Goal: Task Accomplishment & Management: Manage account settings

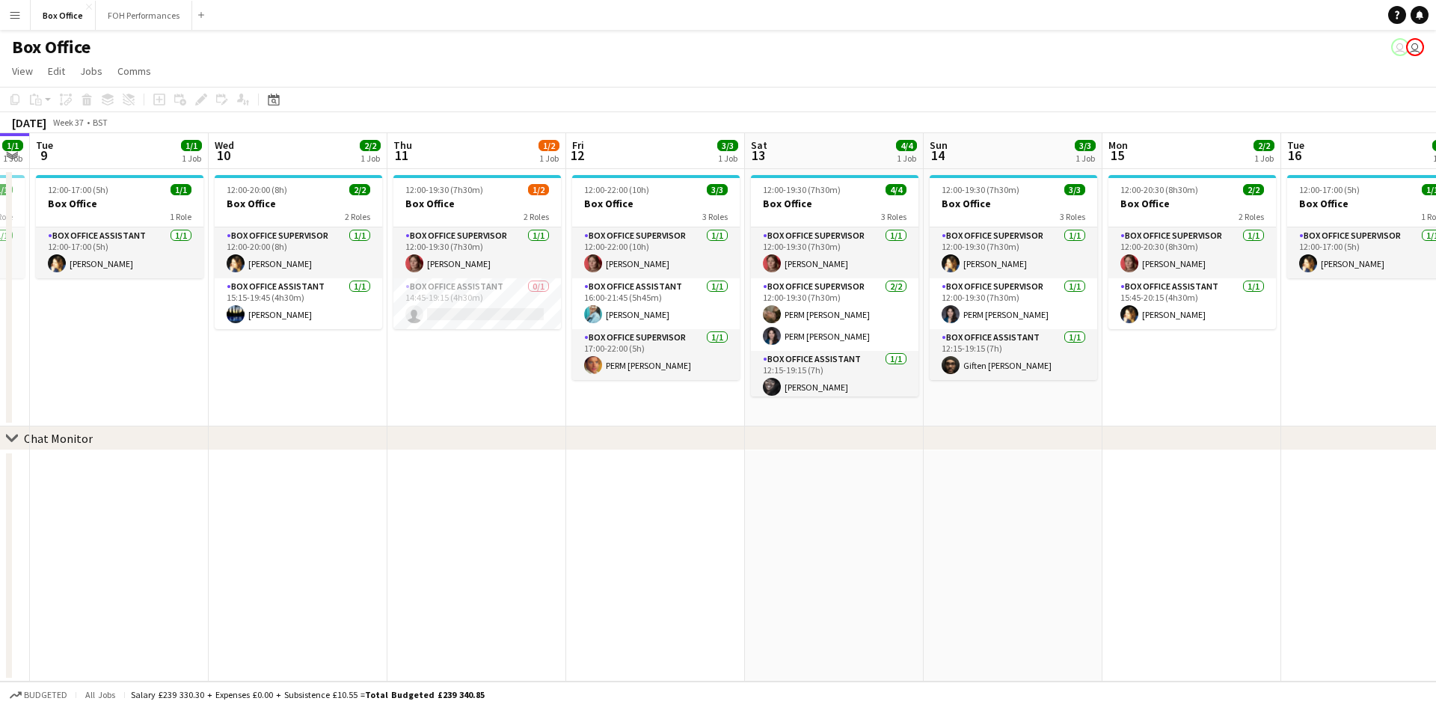
drag, startPoint x: 667, startPoint y: 357, endPoint x: 337, endPoint y: 342, distance: 330.2
click at [338, 343] on app-calendar-viewport "Fri 5 4/5 2 Jobs Sat 6 5/5 2 Jobs Sun 7 4/4 2 Jobs Mon 8 1/1 1 Job Tue 9 1/1 1 …" at bounding box center [718, 407] width 1436 height 548
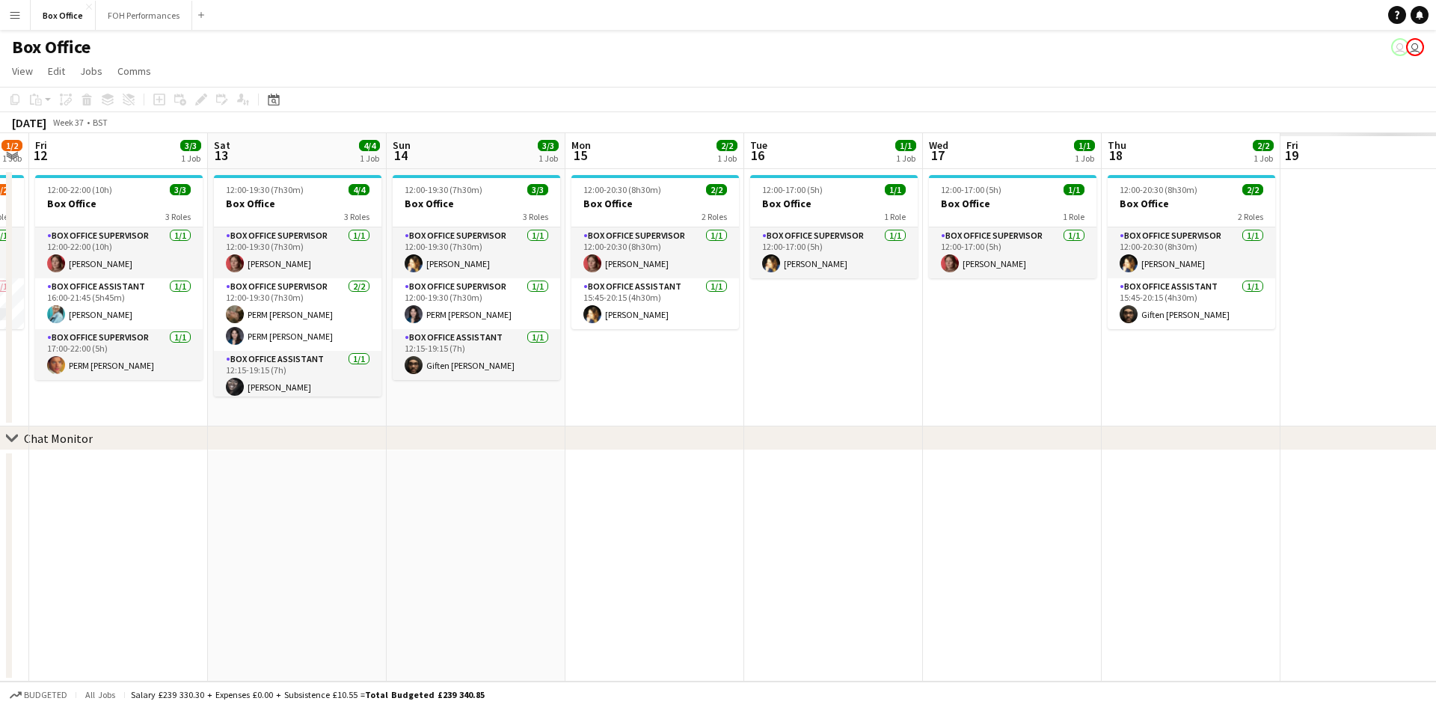
drag, startPoint x: 515, startPoint y: 363, endPoint x: 153, endPoint y: 327, distance: 363.8
click at [153, 327] on app-calendar-viewport "Mon 8 1/1 1 Job Tue 9 1/1 1 Job Wed 10 2/2 1 Job Thu 11 1/2 1 Job Fri 12 3/3 1 …" at bounding box center [718, 407] width 1436 height 548
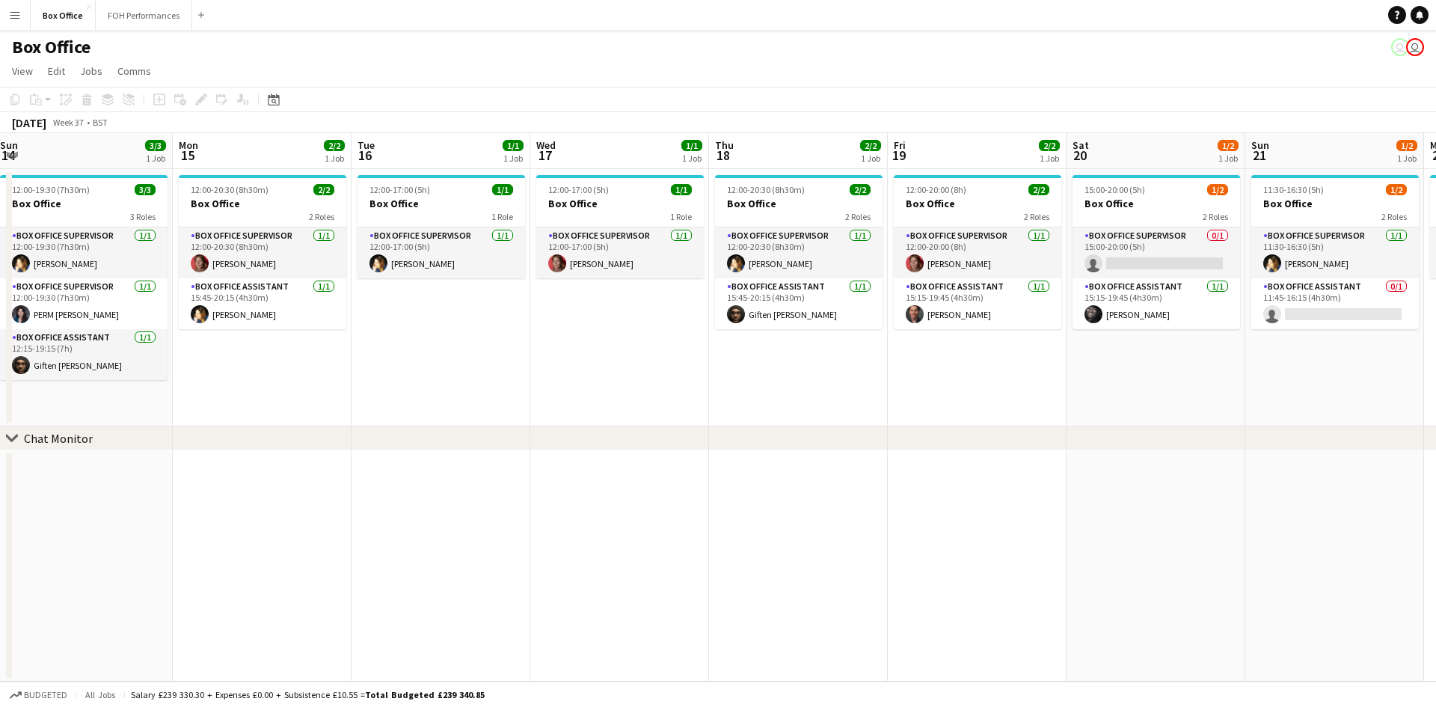
drag, startPoint x: 1122, startPoint y: 349, endPoint x: 579, endPoint y: 349, distance: 543.1
click at [579, 349] on app-calendar-viewport "Thu 11 1/2 1 Job Fri 12 3/3 1 Job Sat 13 4/4 1 Job Sun 14 3/3 1 Job Mon 15 2/2 …" at bounding box center [718, 407] width 1436 height 548
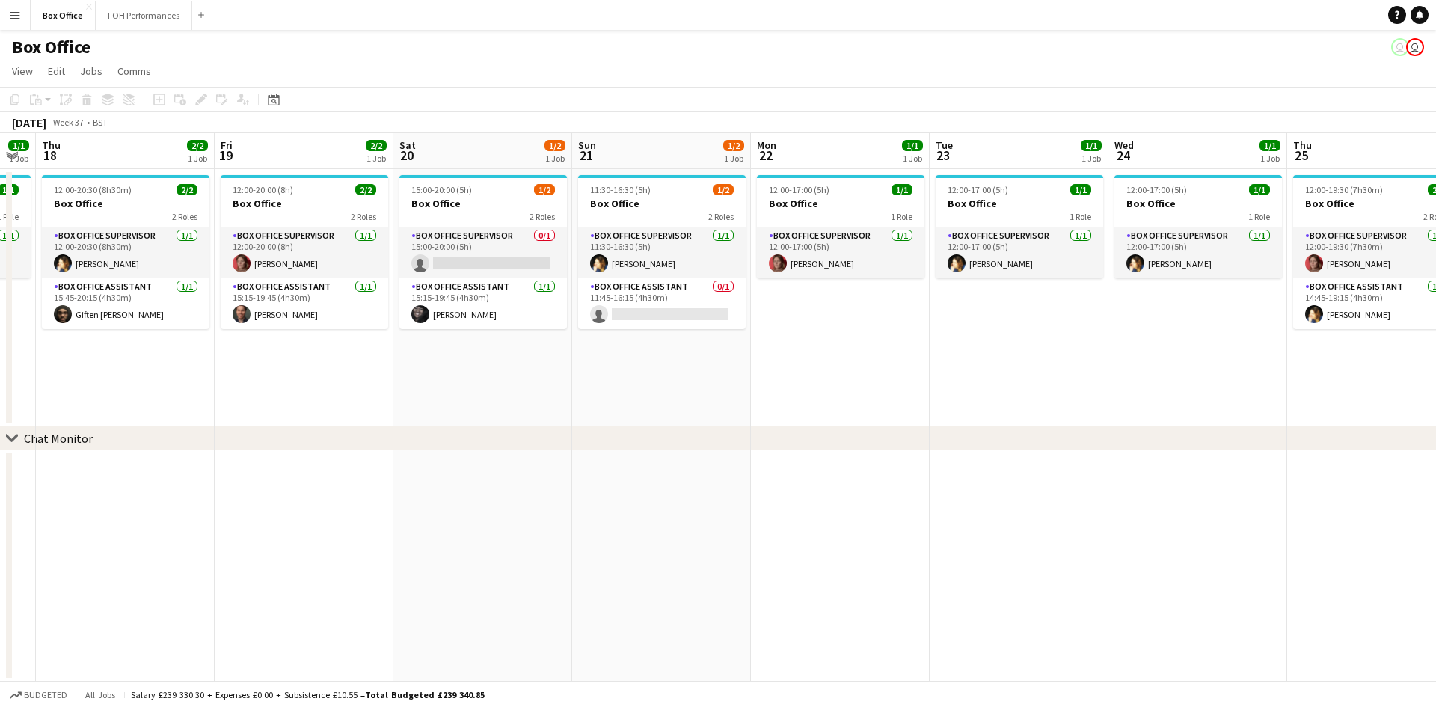
drag, startPoint x: 1006, startPoint y: 382, endPoint x: 332, endPoint y: 358, distance: 674.4
click at [332, 358] on app-calendar-viewport "Mon 15 2/2 1 Job Tue 16 1/1 1 Job Wed 17 1/1 1 Job Thu 18 2/2 1 Job Fri 19 2/2 …" at bounding box center [718, 407] width 1436 height 548
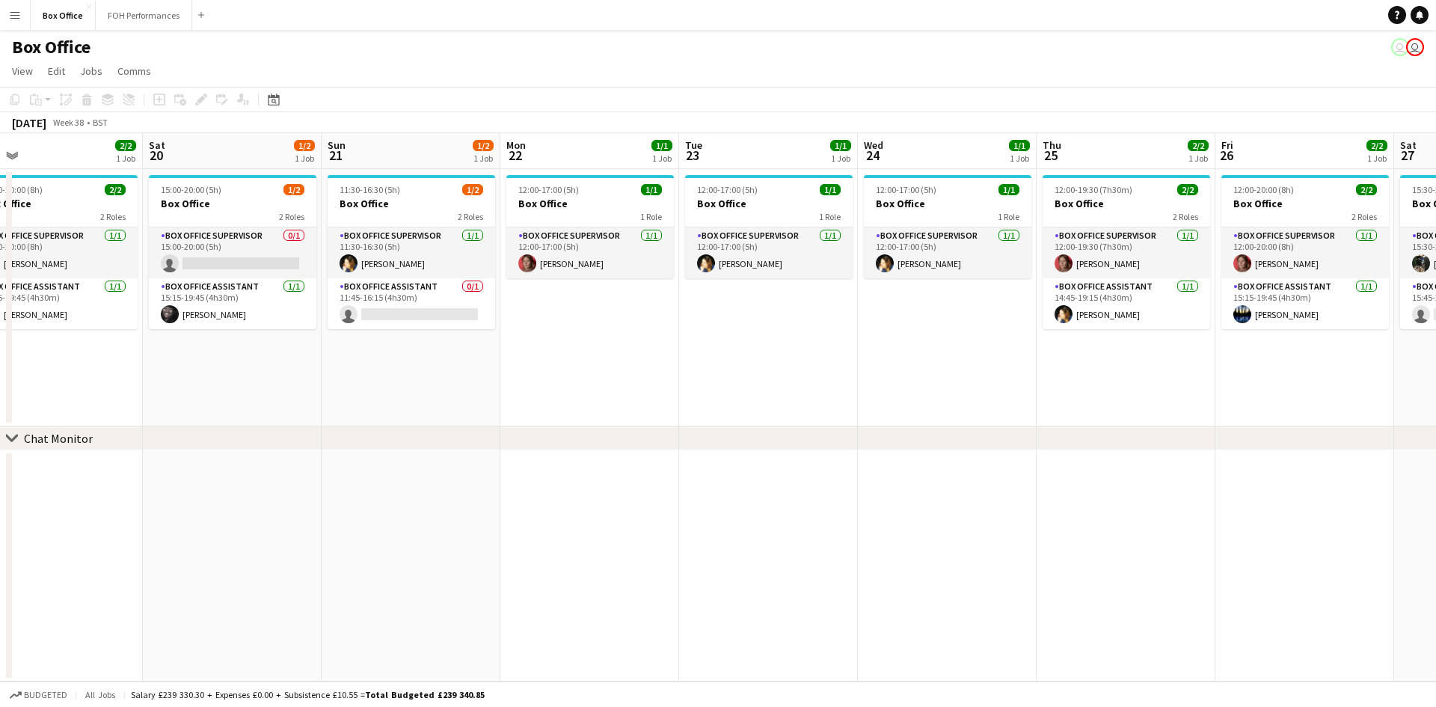
scroll to position [0, 538]
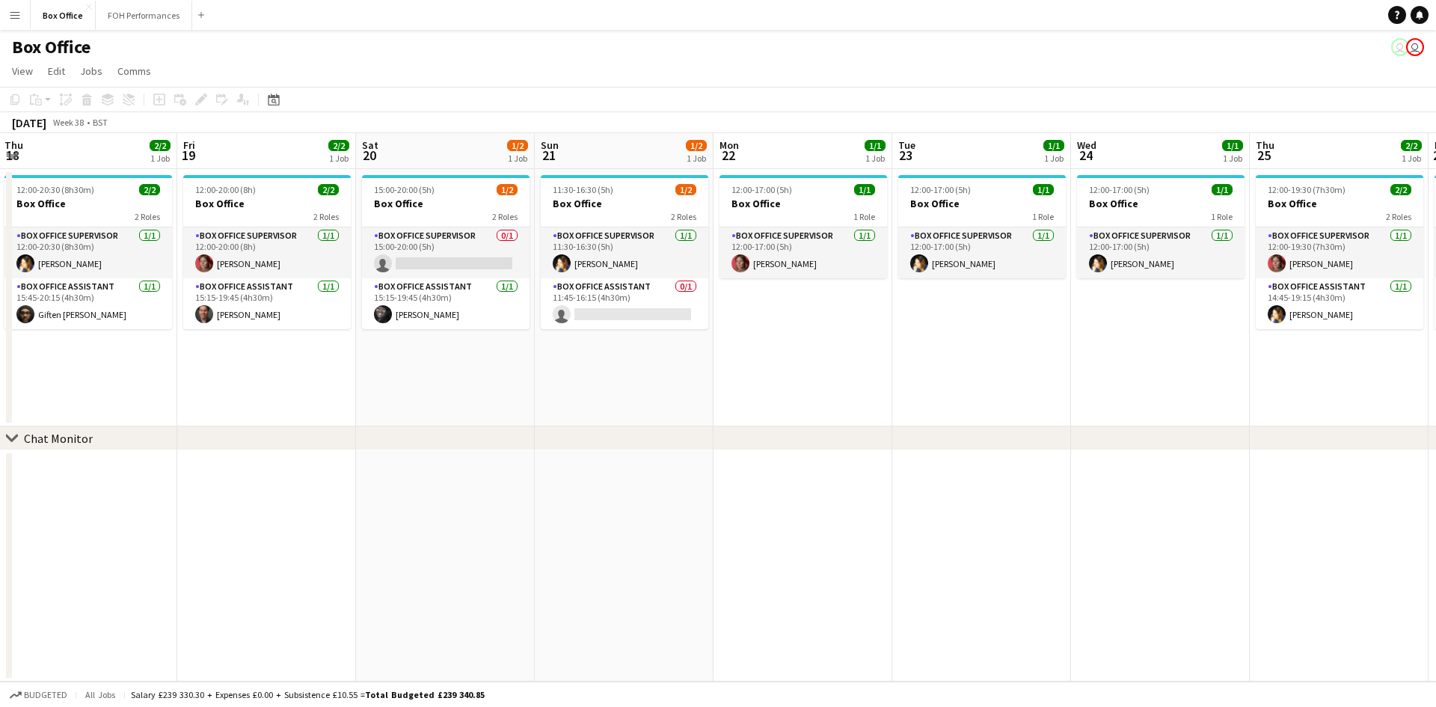
drag, startPoint x: 941, startPoint y: 364, endPoint x: 548, endPoint y: 367, distance: 393.5
click at [548, 367] on app-calendar-viewport "Mon 15 2/2 1 Job Tue 16 1/1 1 Job Wed 17 1/1 1 Job Thu 18 2/2 1 Job Fri 19 2/2 …" at bounding box center [718, 407] width 1436 height 548
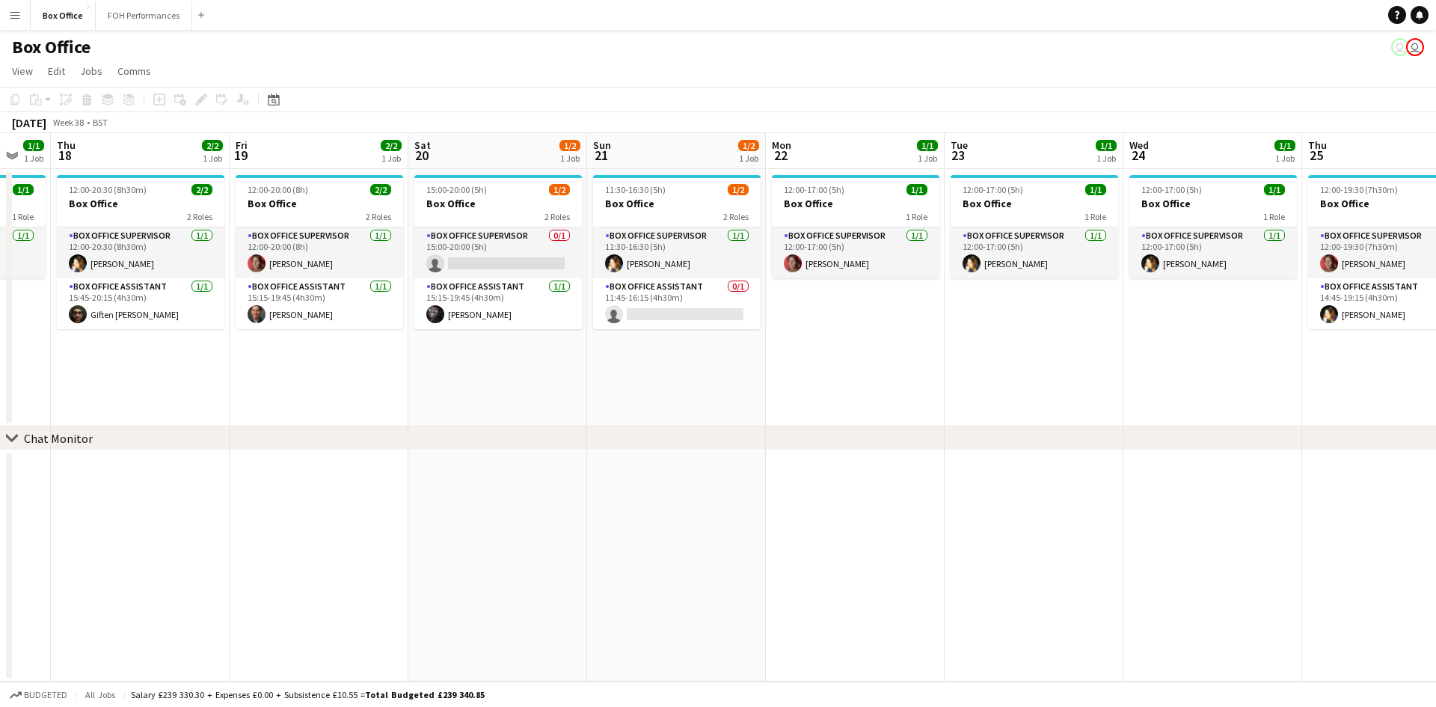
drag, startPoint x: 376, startPoint y: 364, endPoint x: 785, endPoint y: 340, distance: 410.6
click at [785, 340] on app-calendar-viewport "Tue 16 1/1 1 Job Wed 17 1/1 1 Job Thu 18 2/2 1 Job Fri 19 2/2 1 Job Sat 20 1/2 …" at bounding box center [718, 407] width 1436 height 548
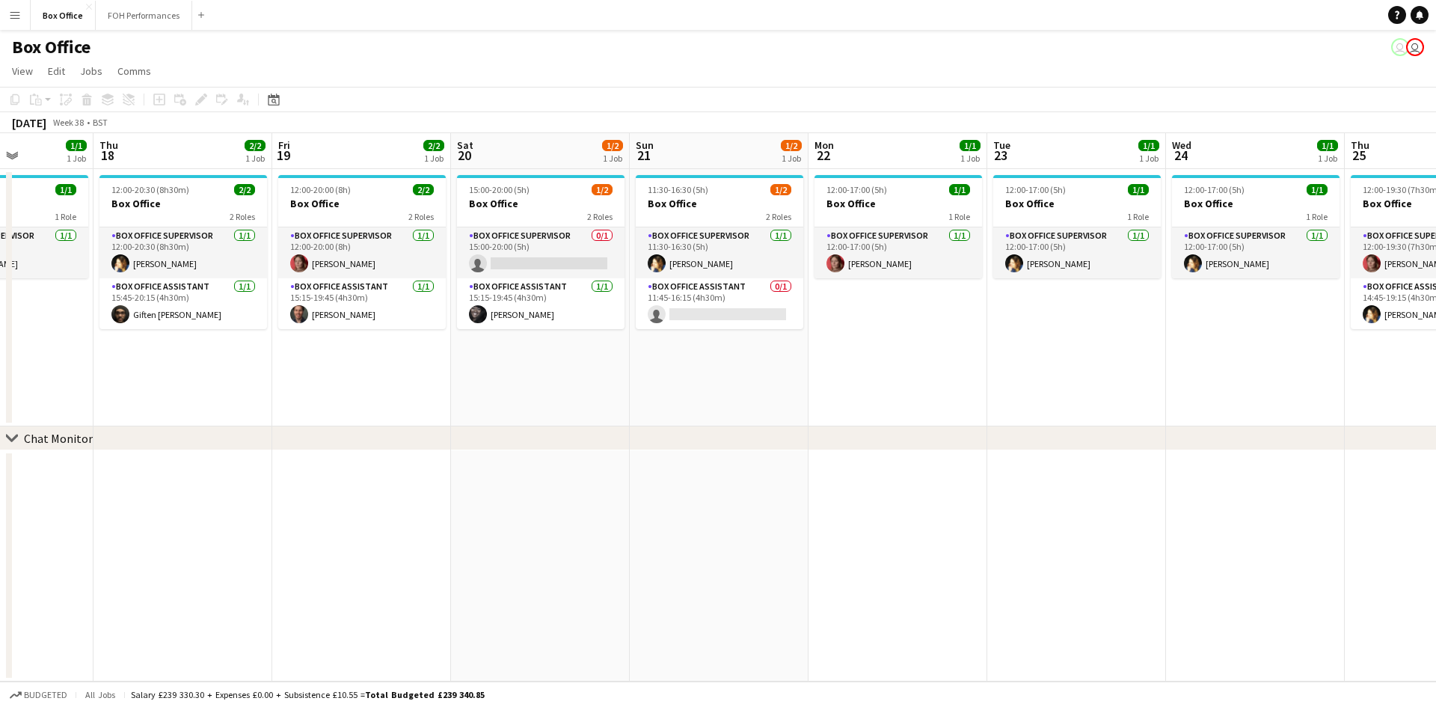
scroll to position [0, 402]
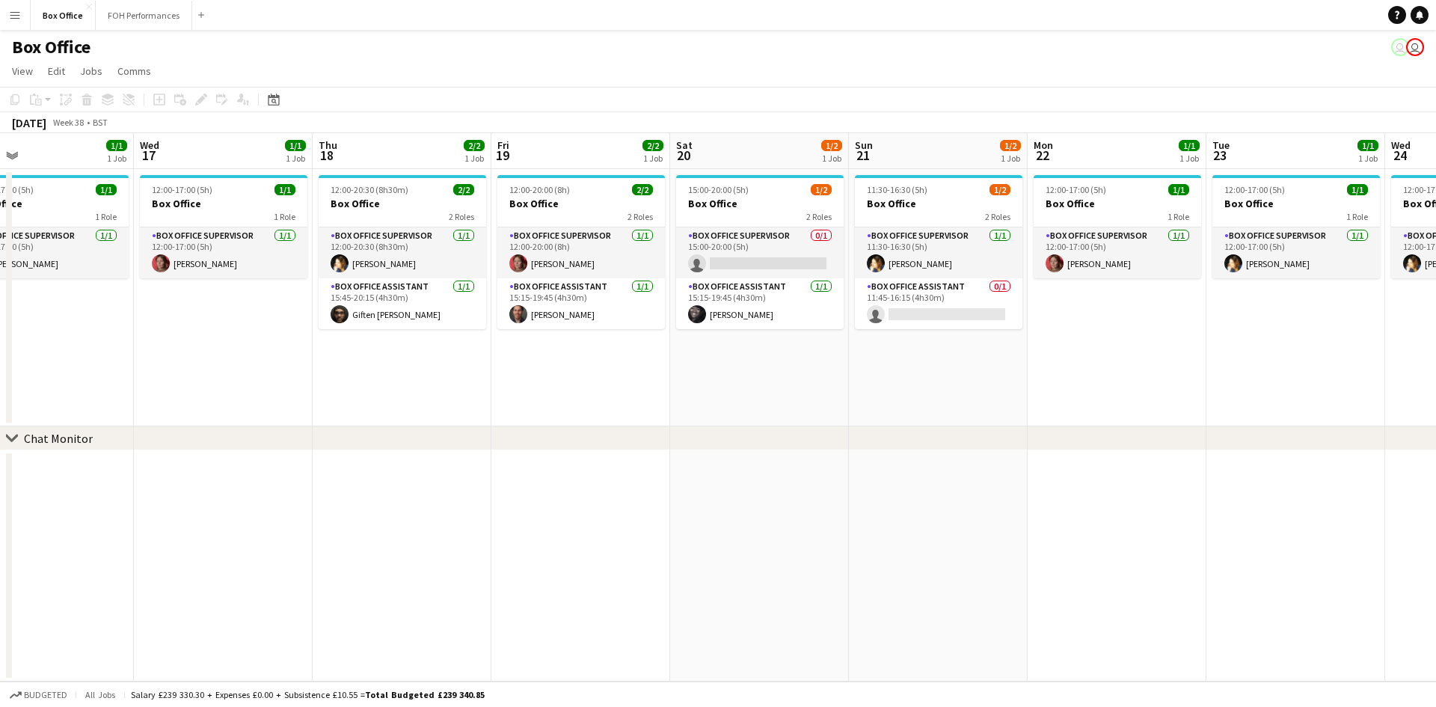
drag, startPoint x: 174, startPoint y: 375, endPoint x: 435, endPoint y: 352, distance: 262.8
click at [435, 352] on app-calendar-viewport "Sun 14 3/3 1 Job Mon 15 2/2 1 Job Tue 16 1/1 1 Job Wed 17 1/1 1 Job Thu 18 2/2 …" at bounding box center [718, 407] width 1436 height 548
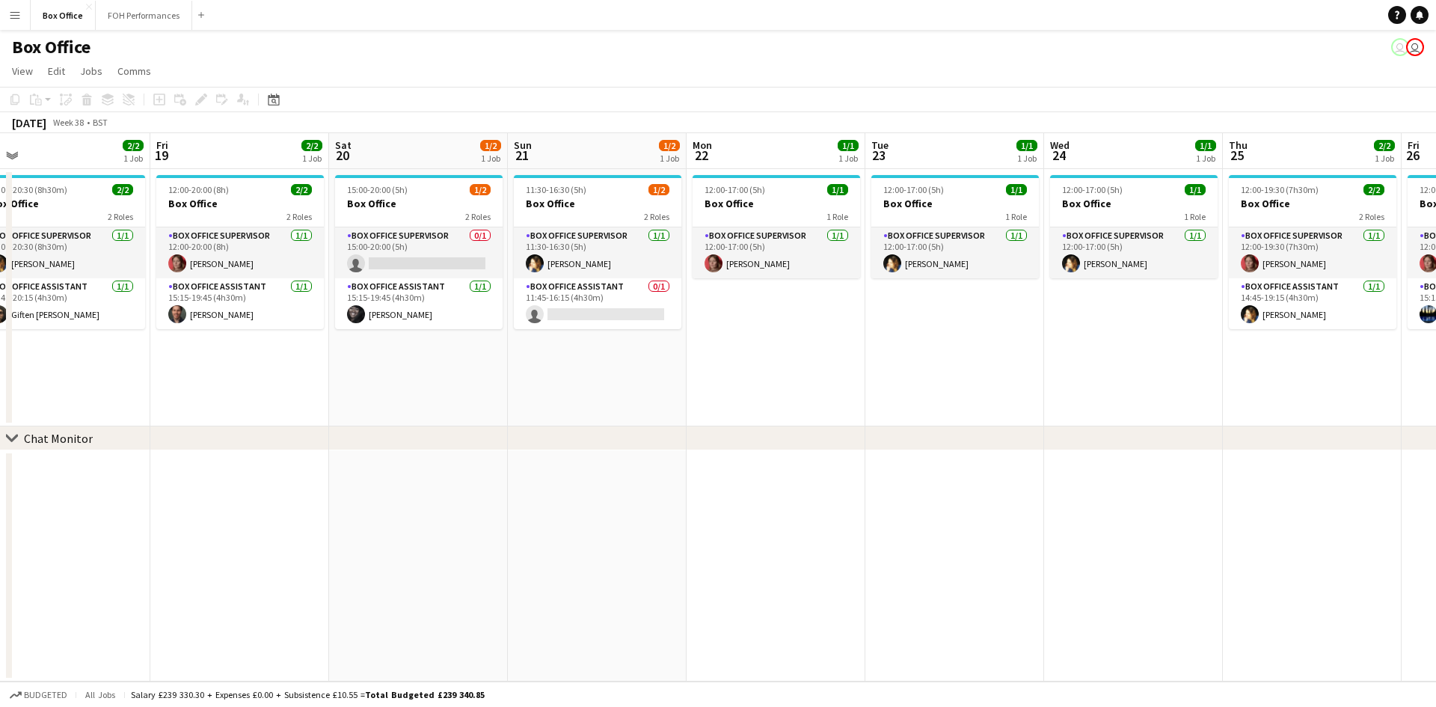
drag, startPoint x: 466, startPoint y: 364, endPoint x: 459, endPoint y: 344, distance: 20.8
click at [144, 370] on app-calendar-viewport "Sun 14 3/3 1 Job Mon 15 2/2 1 Job Tue 16 1/1 1 Job Wed 17 1/1 1 Job Thu 18 2/2 …" at bounding box center [718, 407] width 1436 height 548
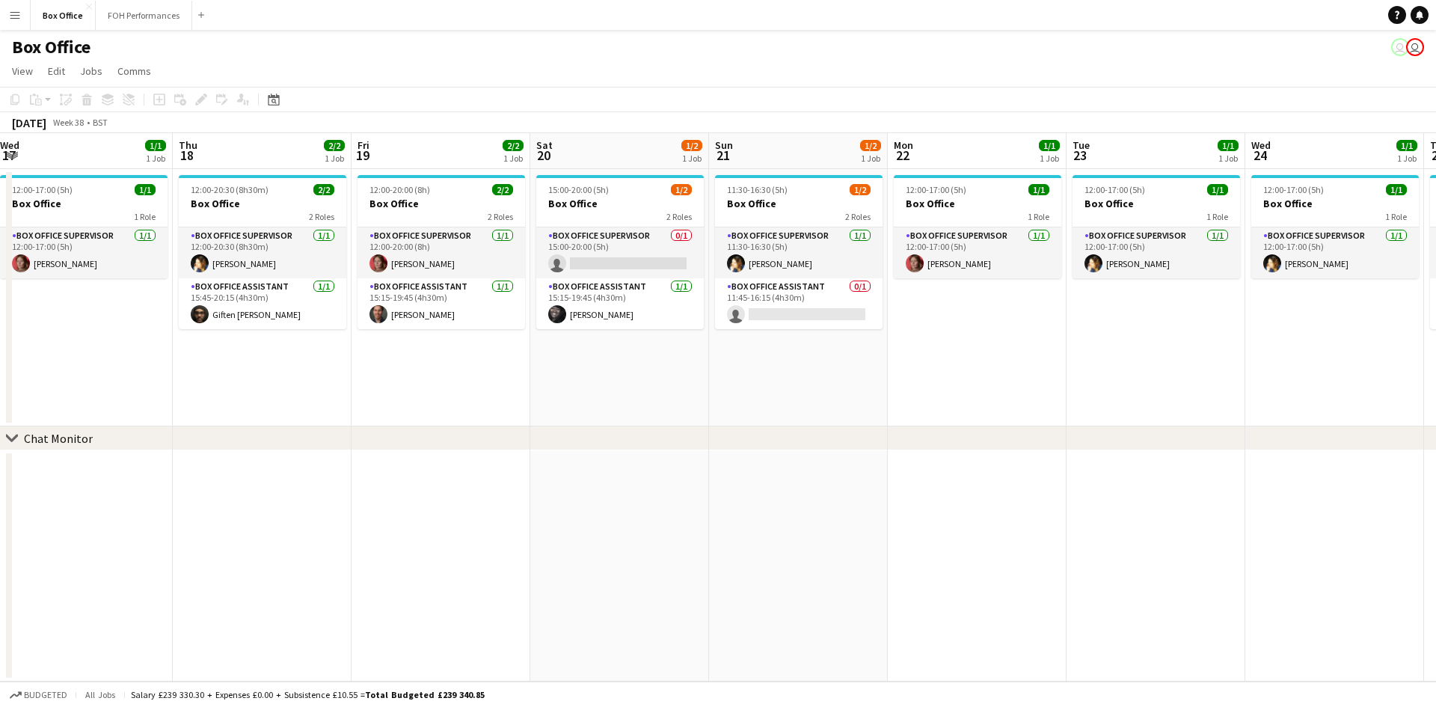
drag, startPoint x: 969, startPoint y: 349, endPoint x: 856, endPoint y: 354, distance: 113.1
click at [856, 354] on app-calendar-viewport "Sun 14 3/3 1 Job Mon 15 2/2 1 Job Tue 16 1/1 1 Job Wed 17 1/1 1 Job Thu 18 2/2 …" at bounding box center [718, 407] width 1436 height 548
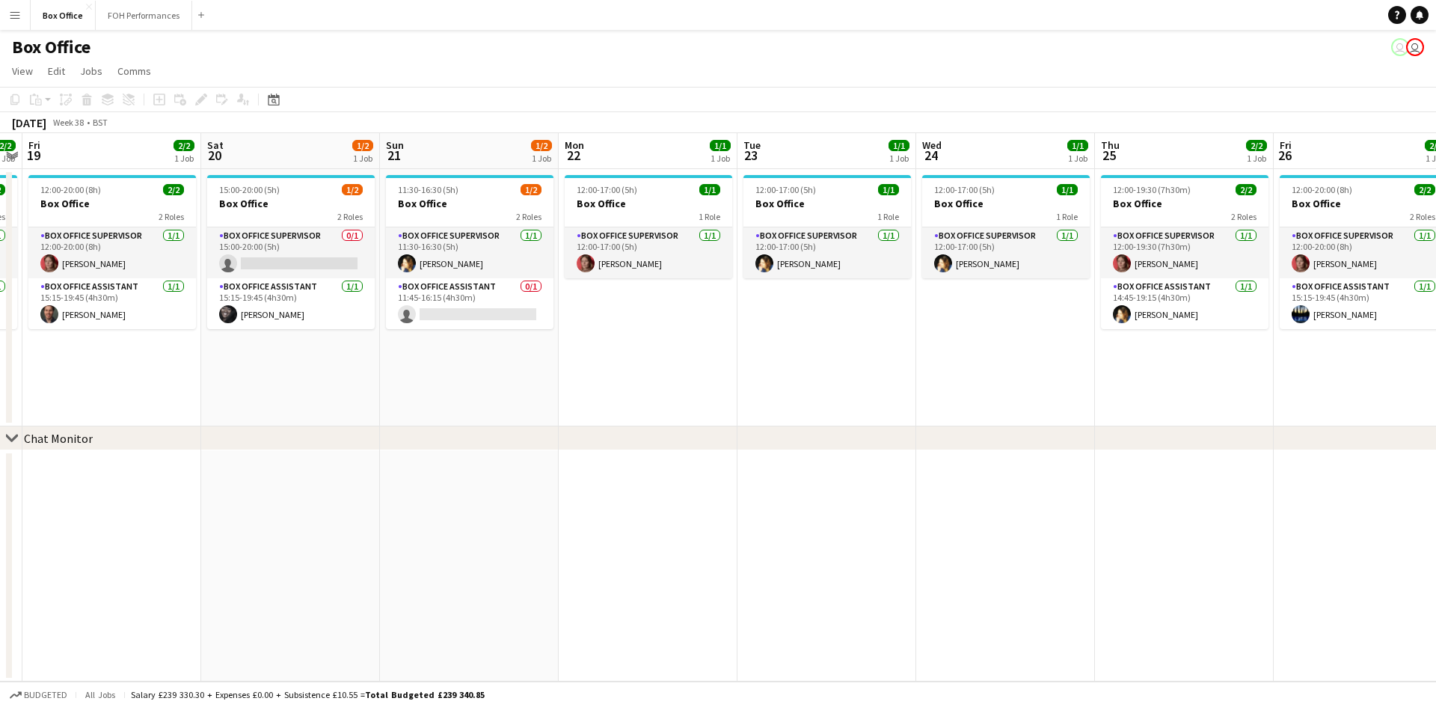
drag, startPoint x: 896, startPoint y: 373, endPoint x: 677, endPoint y: 361, distance: 219.5
click at [677, 361] on app-calendar-viewport "Tue 16 1/1 1 Job Wed 17 1/1 1 Job Thu 18 2/2 1 Job Fri 19 2/2 1 Job Sat 20 1/2 …" at bounding box center [718, 407] width 1436 height 548
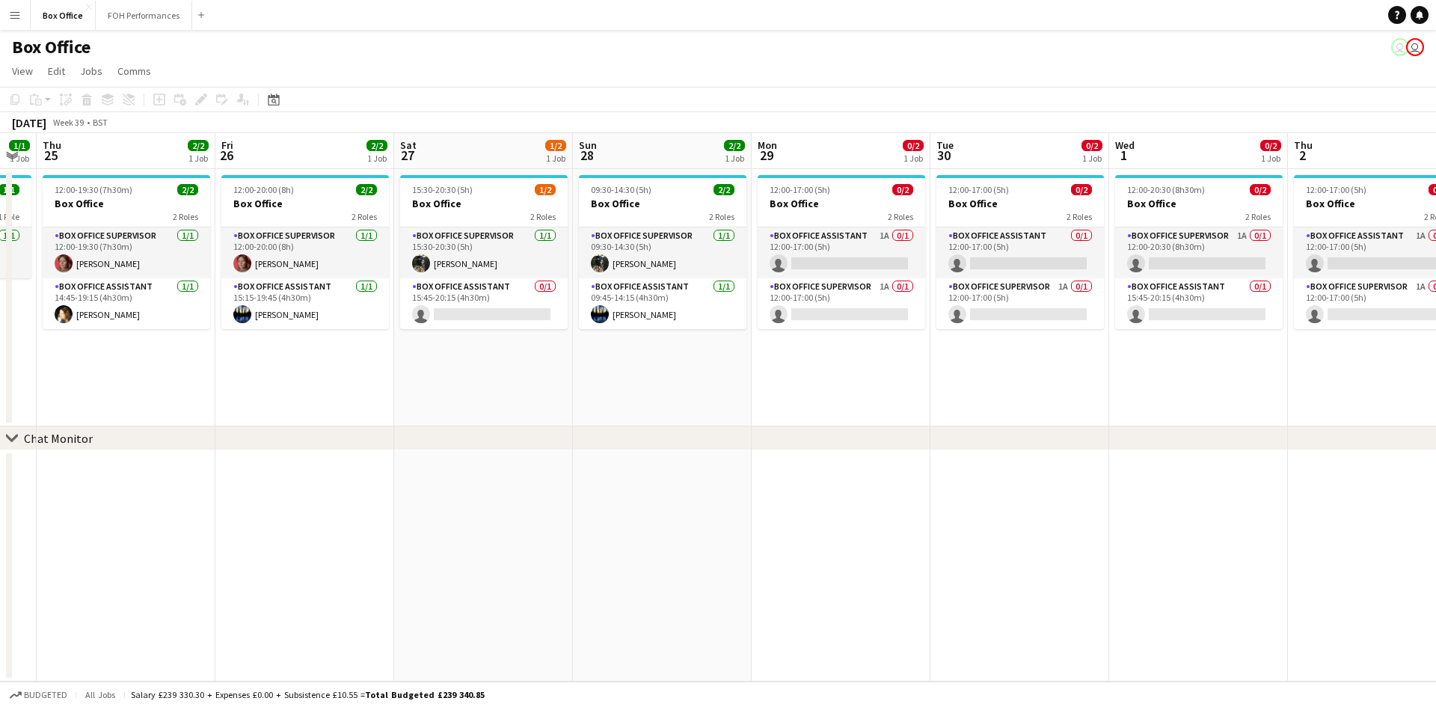
scroll to position [0, 524]
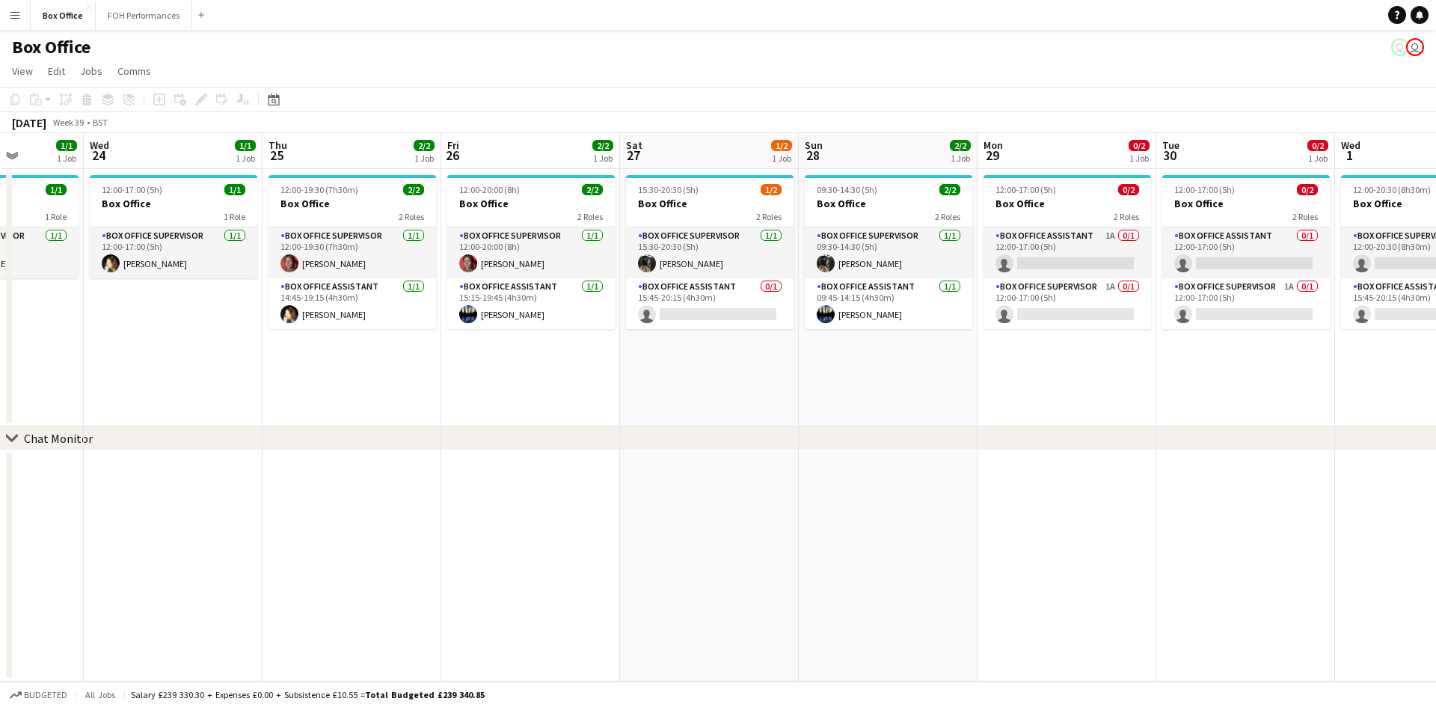
drag, startPoint x: 740, startPoint y: 374, endPoint x: 471, endPoint y: 360, distance: 268.9
click at [471, 360] on app-calendar-viewport "Sun 21 1/2 1 Job Mon 22 1/1 1 Job Tue 23 1/1 1 Job Wed 24 1/1 1 Job Thu 25 2/2 …" at bounding box center [718, 407] width 1436 height 548
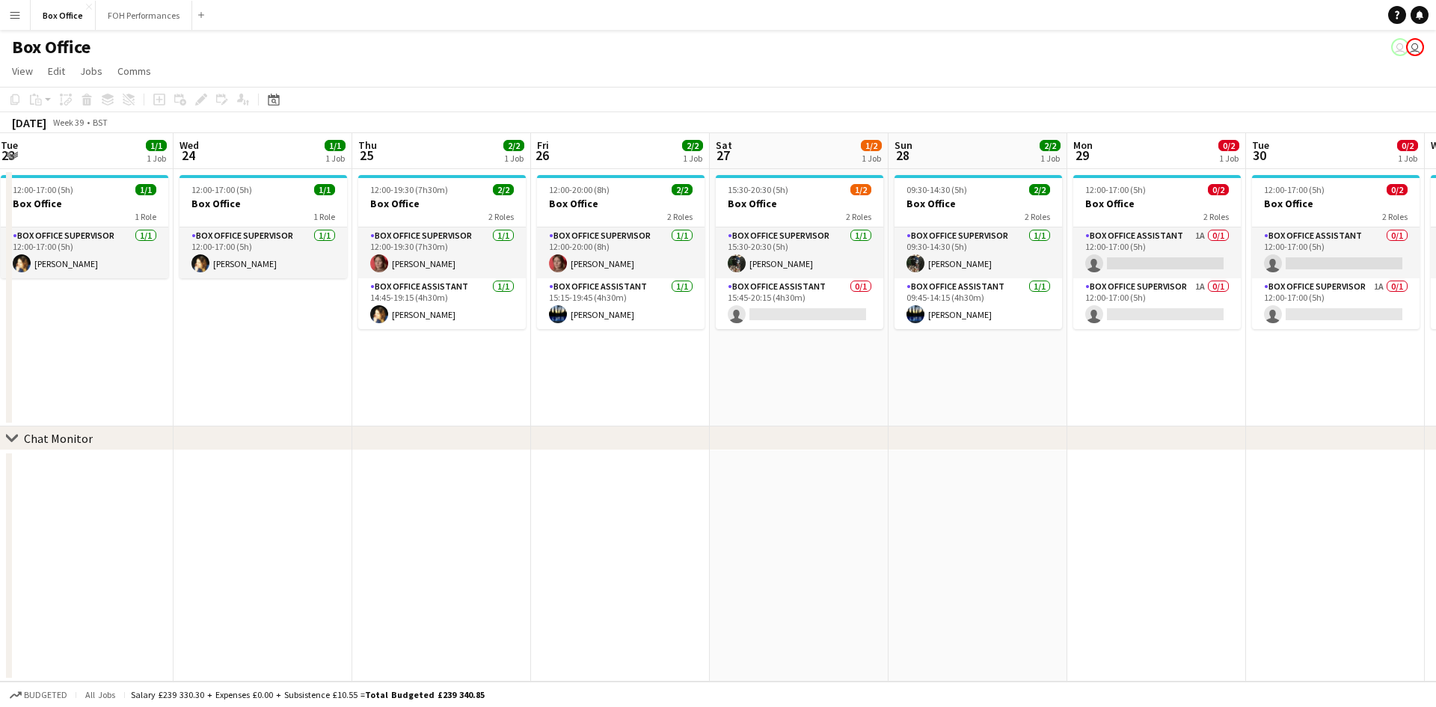
drag, startPoint x: 284, startPoint y: 374, endPoint x: 437, endPoint y: 378, distance: 152.6
click at [552, 364] on app-calendar-viewport "Sun 21 1/2 1 Job Mon 22 1/1 1 Job Tue 23 1/1 1 Job Wed 24 1/1 1 Job Thu 25 2/2 …" at bounding box center [718, 407] width 1436 height 548
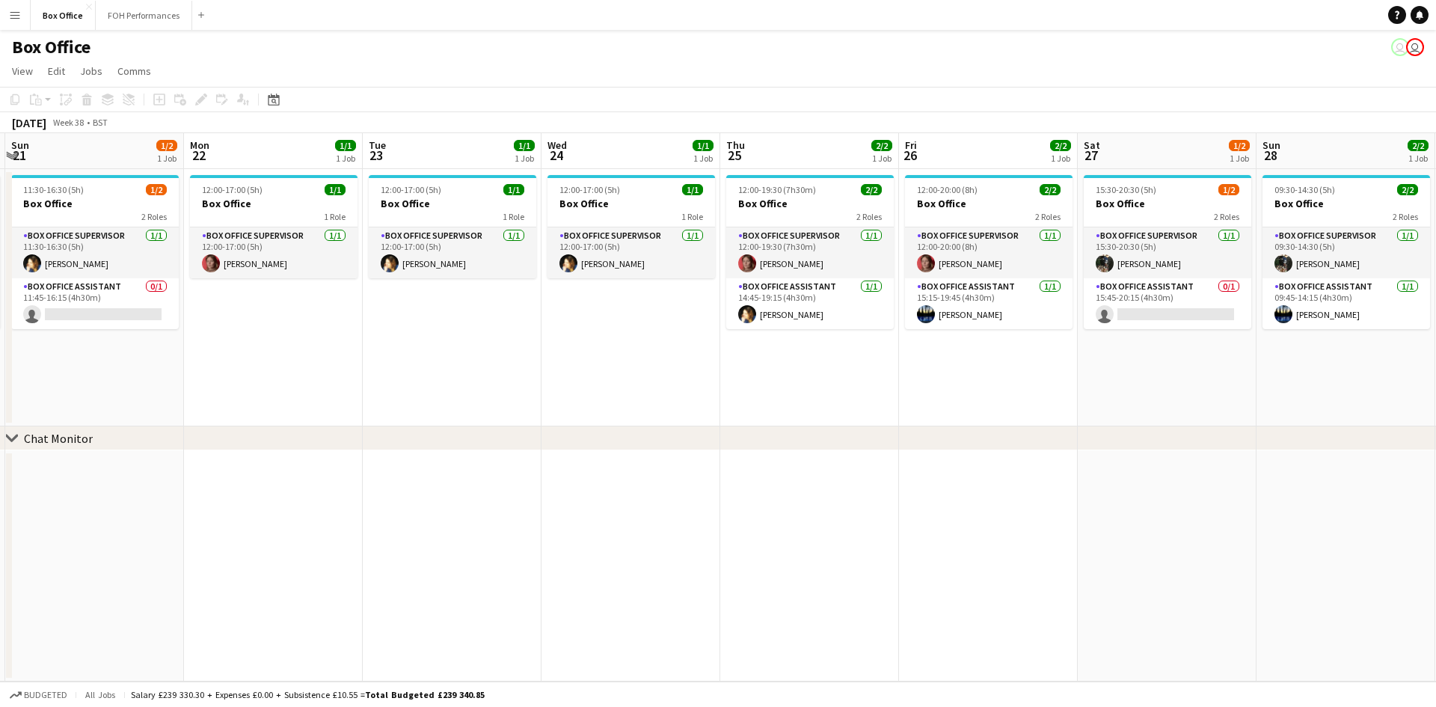
drag, startPoint x: 210, startPoint y: 376, endPoint x: 572, endPoint y: 358, distance: 362.5
click at [572, 358] on app-calendar-viewport "Fri 19 2/2 1 Job Sat 20 1/2 1 Job Sun 21 1/2 1 Job Mon 22 1/1 1 Job Tue 23 1/1 …" at bounding box center [718, 407] width 1436 height 548
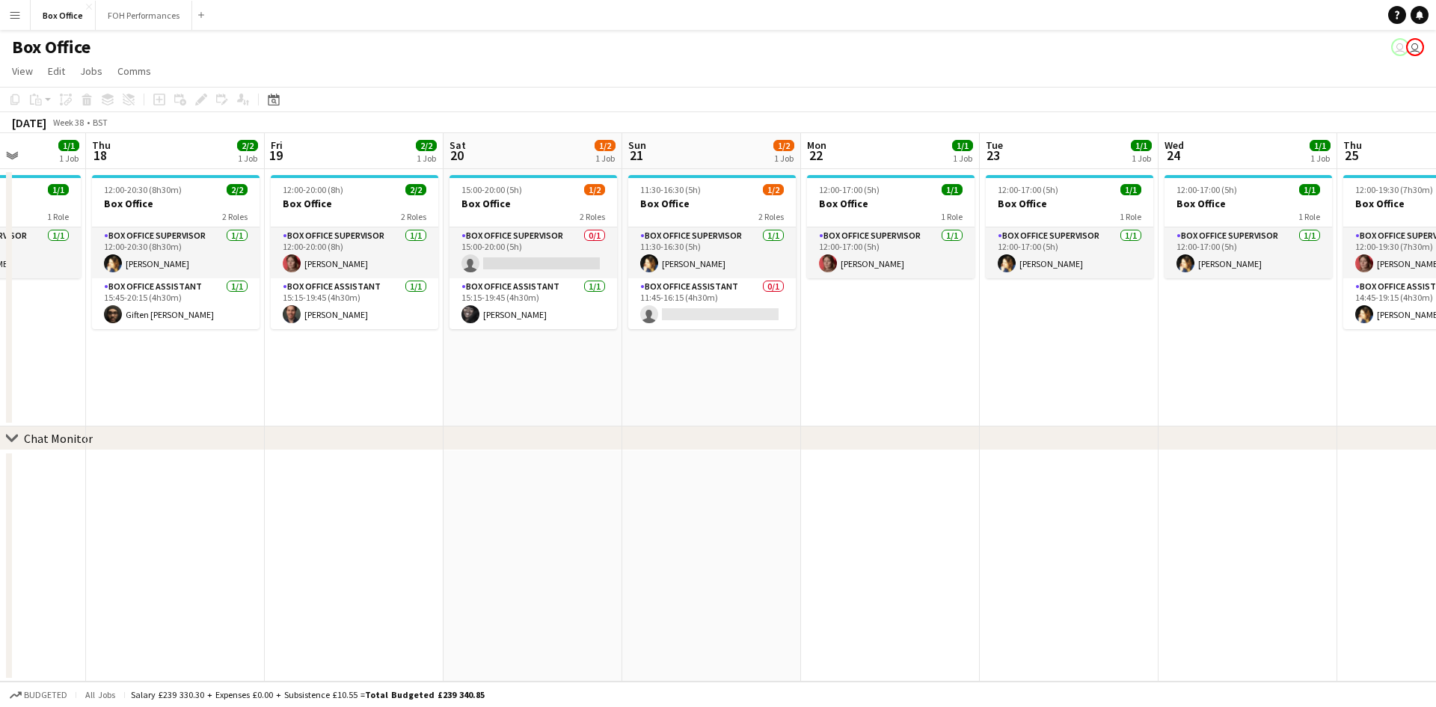
drag, startPoint x: 479, startPoint y: 372, endPoint x: 756, endPoint y: 360, distance: 277.8
click at [759, 358] on app-calendar-viewport "Tue 16 1/1 1 Job Wed 17 1/1 1 Job Thu 18 2/2 1 Job Fri 19 2/2 1 Job Sat 20 1/2 …" at bounding box center [718, 407] width 1436 height 548
